Goal: Task Accomplishment & Management: Manage account settings

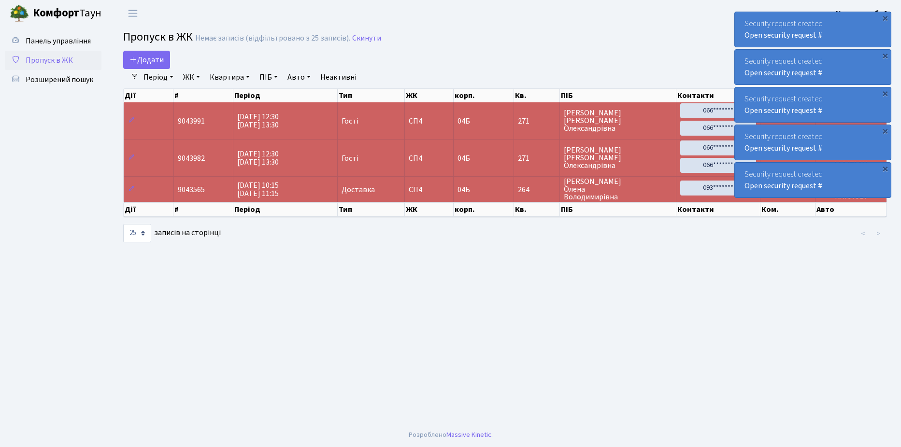
select select "25"
click at [57, 80] on span "Розширений пошук" at bounding box center [60, 79] width 68 height 11
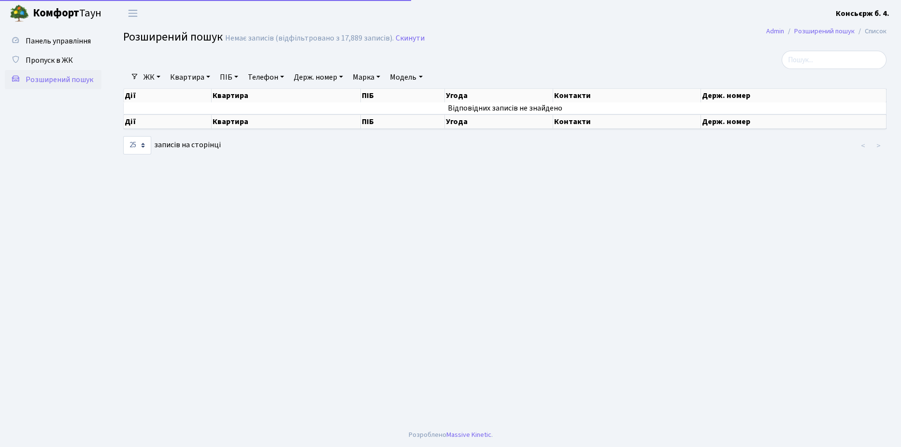
select select "25"
click at [50, 61] on span "Пропуск в ЖК" at bounding box center [49, 60] width 47 height 11
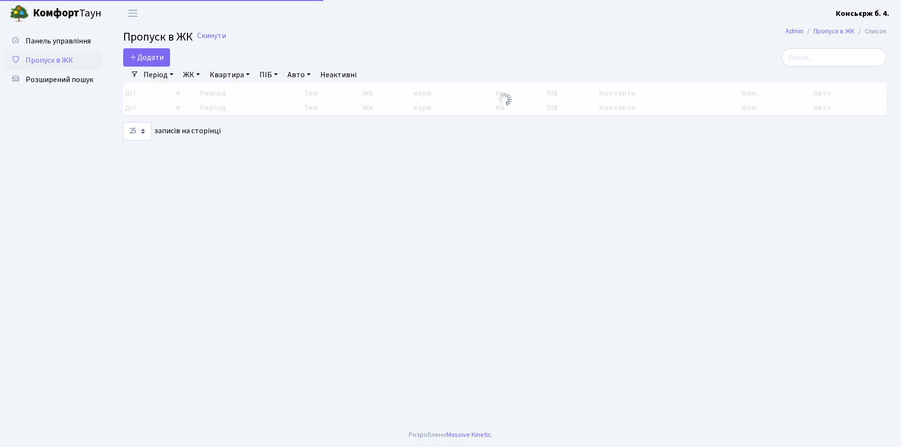
select select "25"
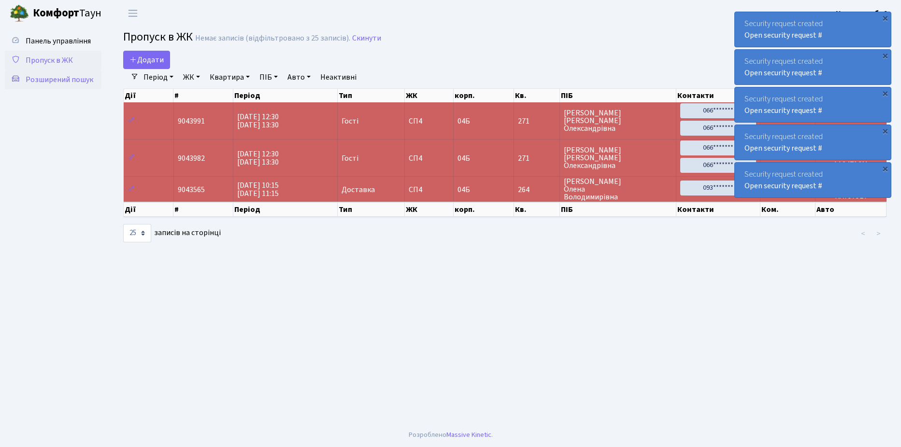
click at [55, 78] on span "Розширений пошук" at bounding box center [60, 79] width 68 height 11
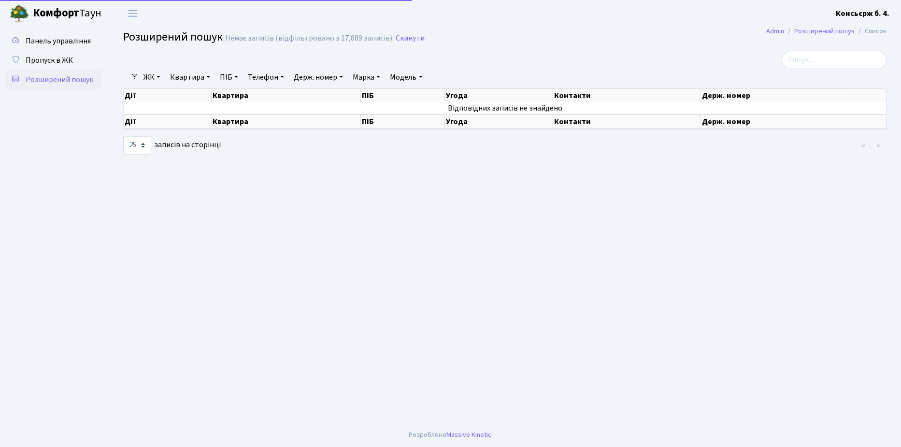
select select "25"
click at [49, 58] on span "Пропуск в ЖК" at bounding box center [49, 60] width 47 height 11
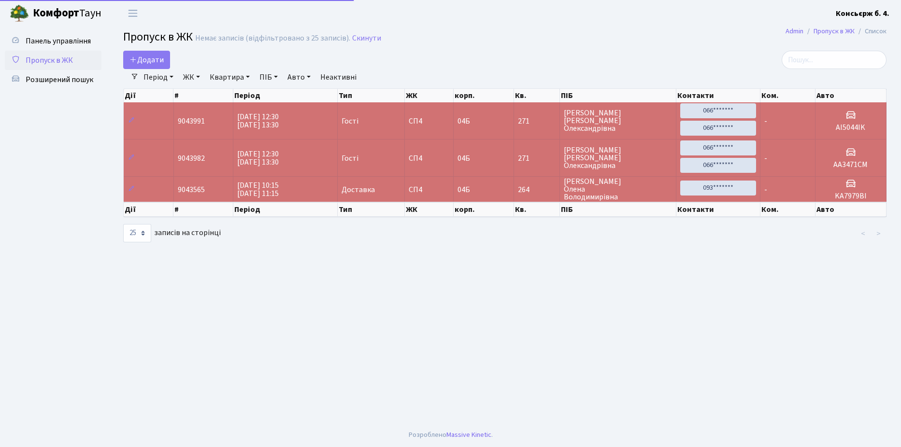
select select "25"
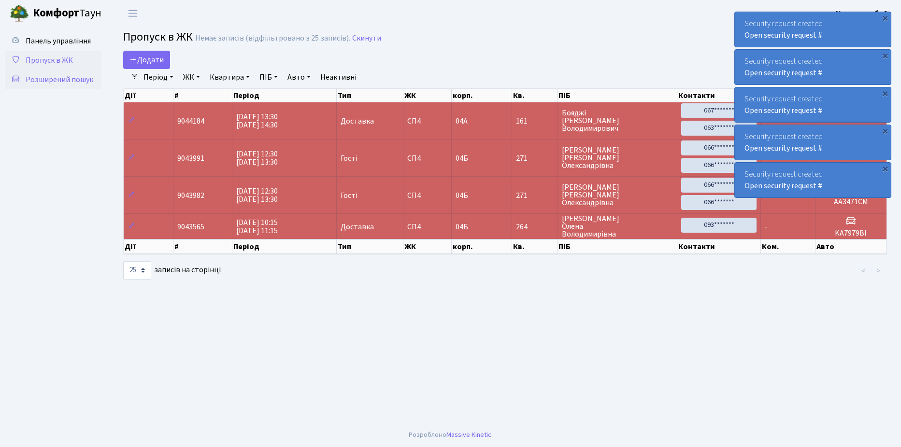
click at [62, 78] on span "Розширений пошук" at bounding box center [60, 79] width 68 height 11
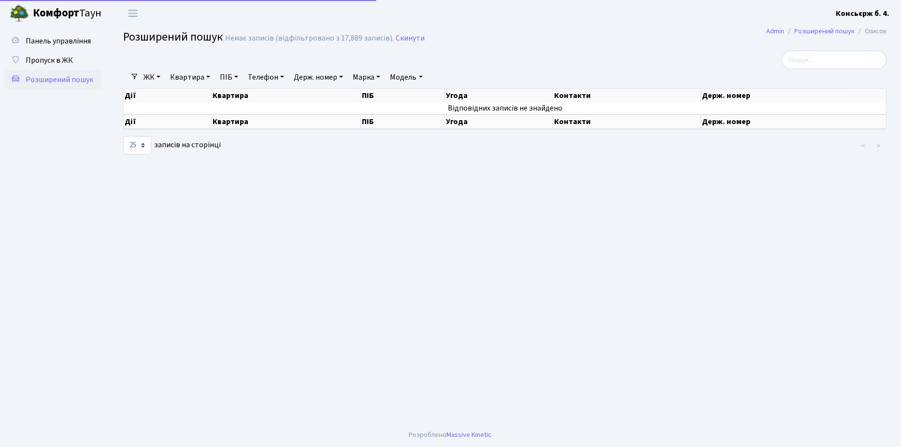
select select "25"
click at [826, 61] on input "search" at bounding box center [833, 60] width 105 height 18
type input "3311"
click at [59, 60] on span "Пропуск в ЖК" at bounding box center [49, 60] width 47 height 11
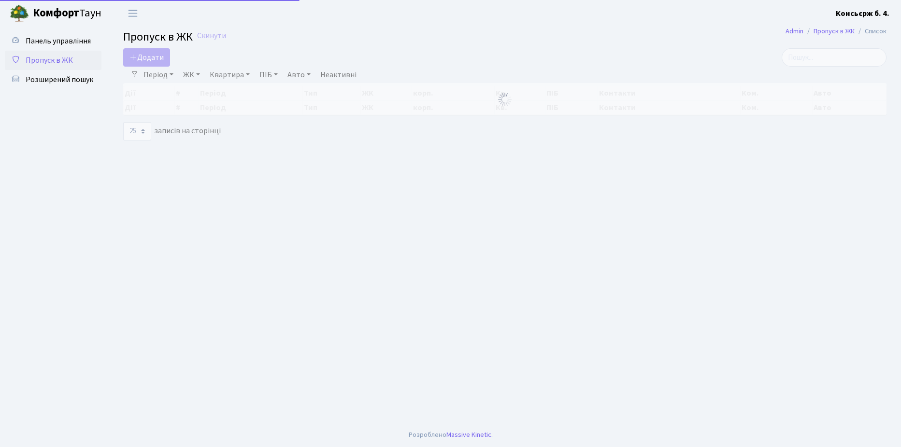
select select "25"
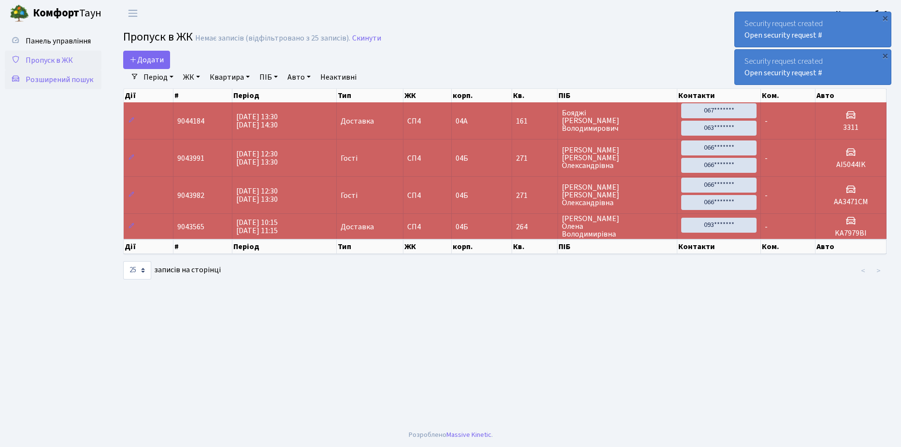
click at [57, 78] on span "Розширений пошук" at bounding box center [60, 79] width 68 height 11
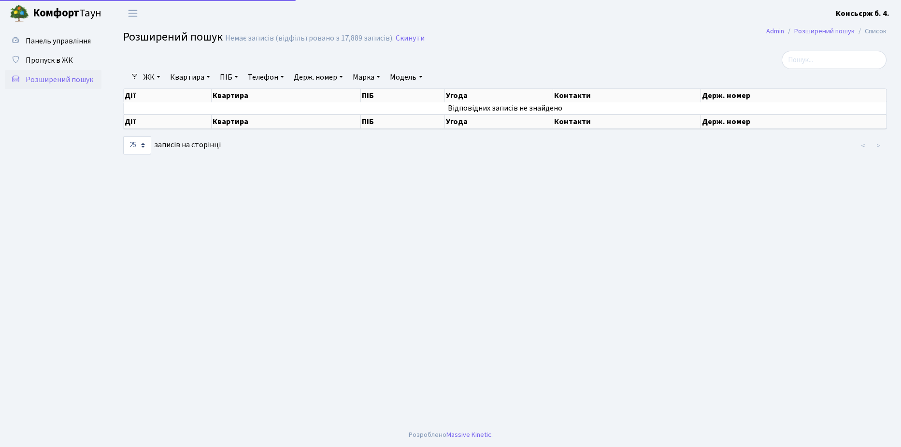
select select "25"
click at [816, 58] on input "search" at bounding box center [833, 60] width 105 height 18
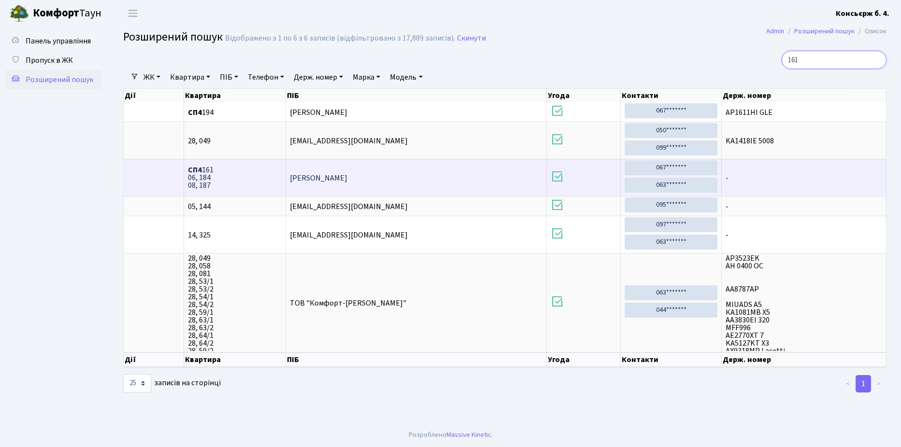
type input "161"
click at [786, 176] on span "-" at bounding box center [803, 178] width 156 height 8
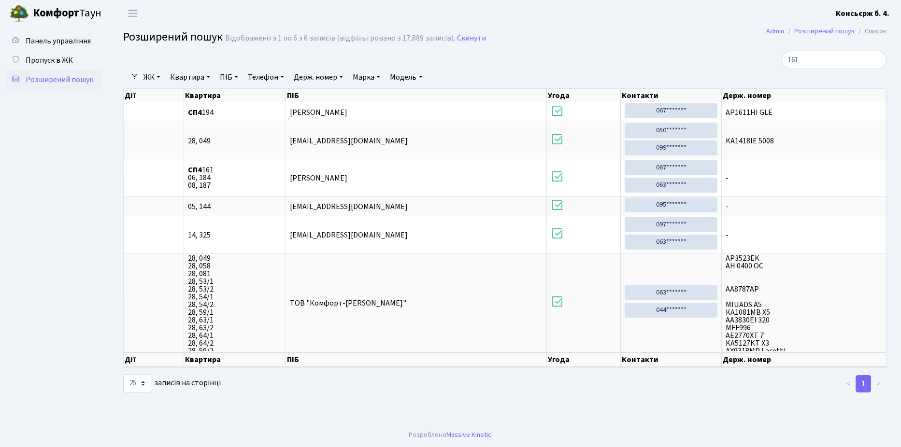
drag, startPoint x: 759, startPoint y: 176, endPoint x: 68, endPoint y: 187, distance: 690.6
click at [68, 187] on ul "Панель управління Пропуск в ЖК Розширений пошук" at bounding box center [53, 224] width 97 height 387
click at [50, 57] on span "Пропуск в ЖК" at bounding box center [49, 60] width 47 height 11
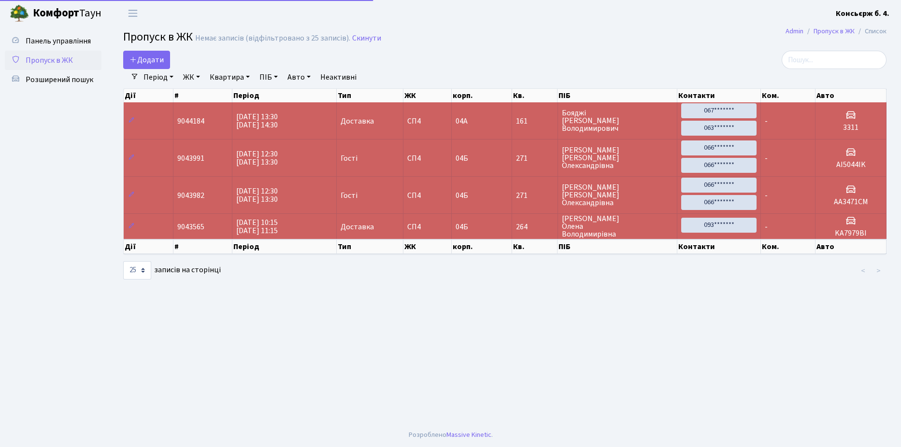
select select "25"
click at [130, 121] on icon at bounding box center [131, 120] width 7 height 7
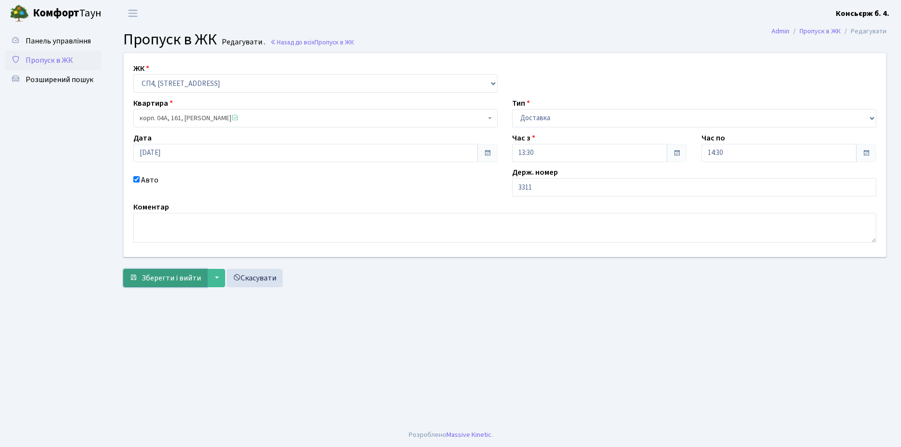
click at [153, 279] on span "Зберегти і вийти" at bounding box center [170, 278] width 59 height 11
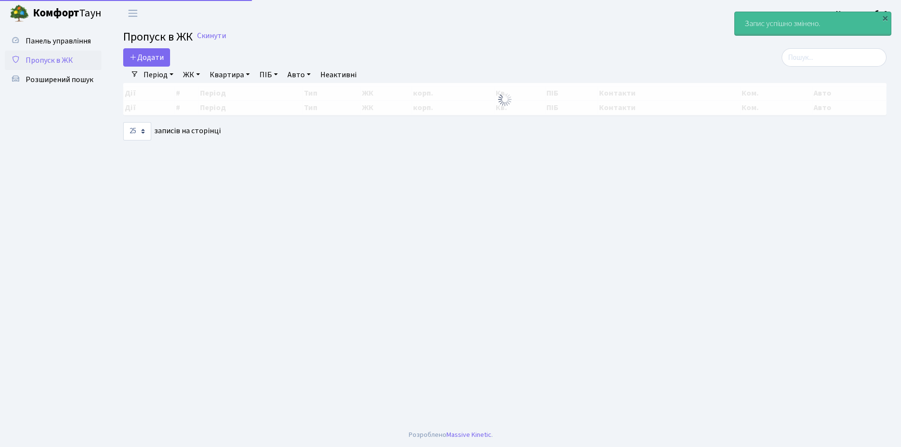
select select "25"
